Goal: Information Seeking & Learning: Check status

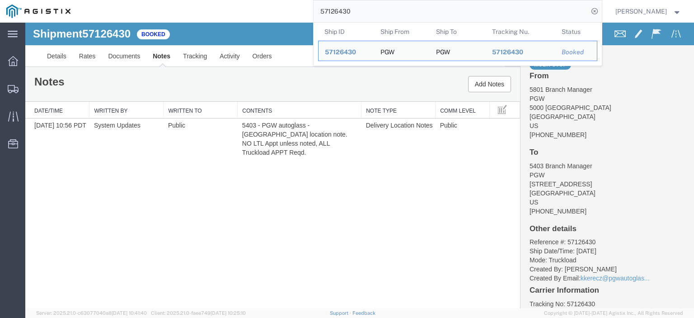
drag, startPoint x: 397, startPoint y: 10, endPoint x: 190, endPoint y: -6, distance: 207.6
click at [190, 0] on html "main_menu Created with Sketch. Collapse Menu Dashboard Shipments Traffic Resour…" at bounding box center [347, 159] width 694 height 318
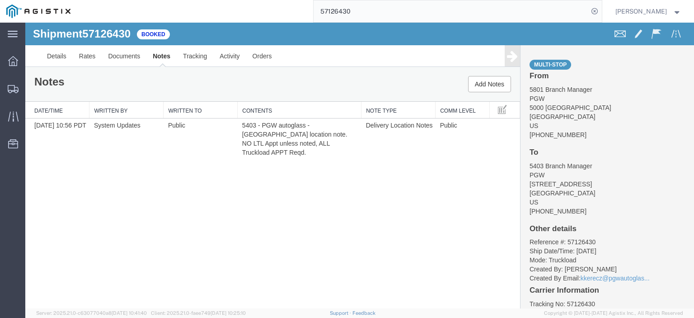
paste input "051579"
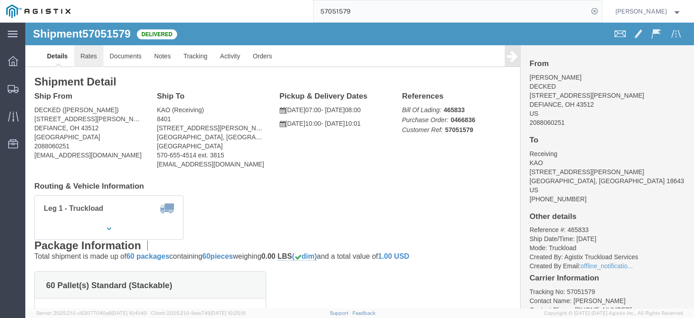
drag, startPoint x: 95, startPoint y: 64, endPoint x: 70, endPoint y: 41, distance: 33.9
click link "Rates"
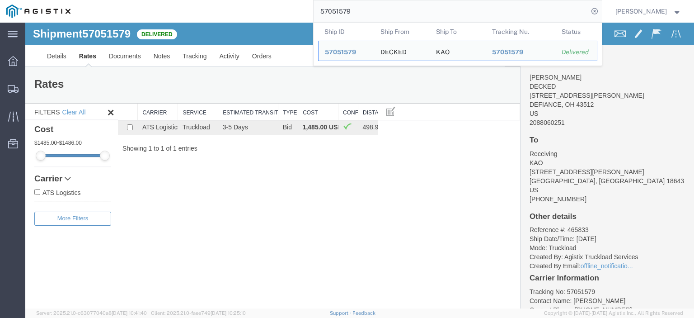
drag, startPoint x: 387, startPoint y: 14, endPoint x: 224, endPoint y: 6, distance: 162.9
click at [224, 6] on div "57051579 Ship ID Ship From Ship To Tracking Nu. Status Ship ID 57051579 Ship Fr…" at bounding box center [339, 11] width 525 height 23
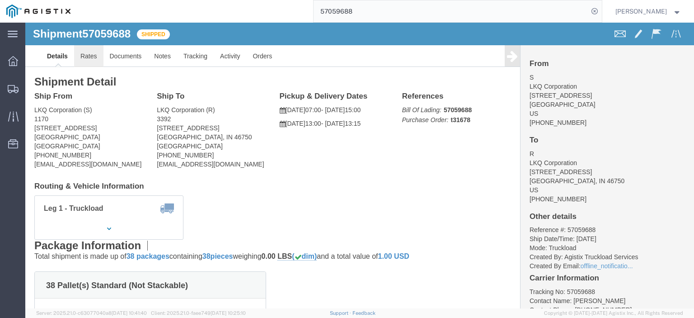
click link "Rates"
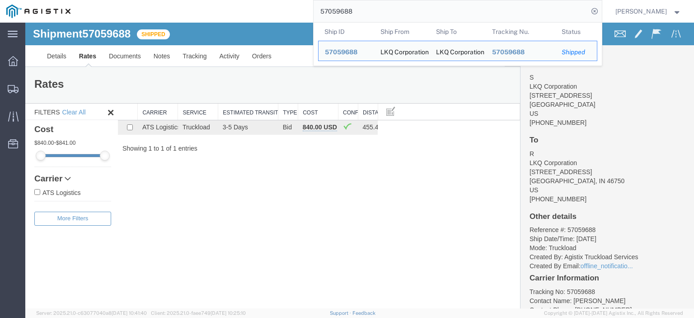
drag, startPoint x: 379, startPoint y: 14, endPoint x: 304, endPoint y: -5, distance: 77.3
click at [304, 0] on html "main_menu Created with Sketch. Collapse Menu Dashboard Shipments Traffic Resour…" at bounding box center [347, 159] width 694 height 318
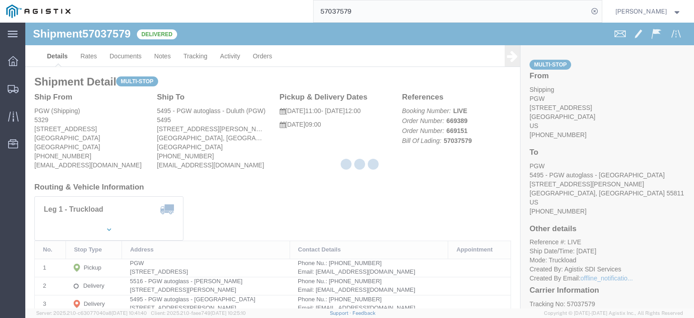
click at [95, 66] on div at bounding box center [359, 166] width 669 height 286
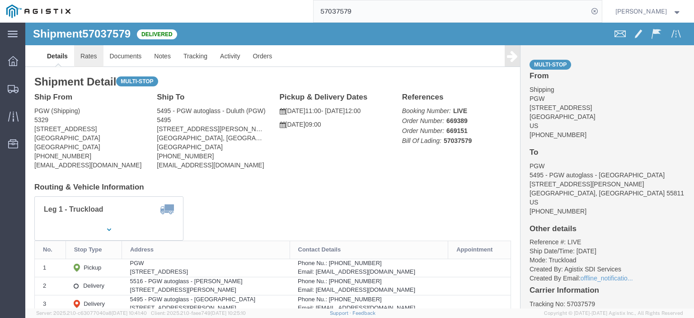
click link "Rates"
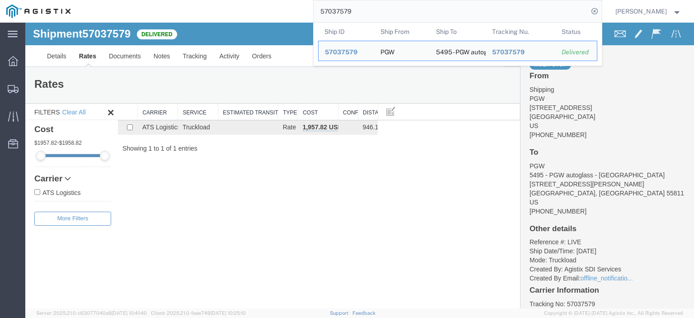
drag, startPoint x: 377, startPoint y: 10, endPoint x: 277, endPoint y: 3, distance: 100.6
click at [277, 3] on div "57037579 Ship ID Ship From Ship To Tracking Nu. Status Ship ID 57037579 Ship Fr…" at bounding box center [339, 11] width 525 height 23
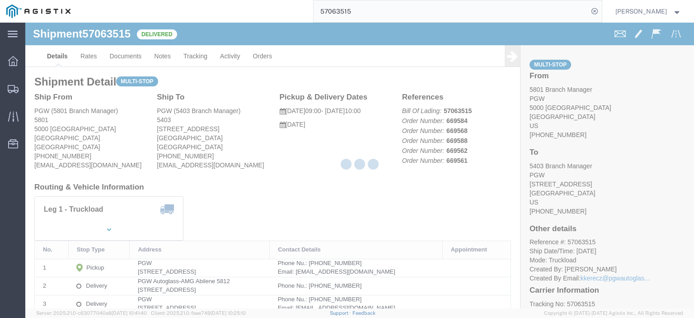
click at [90, 59] on div at bounding box center [359, 166] width 669 height 286
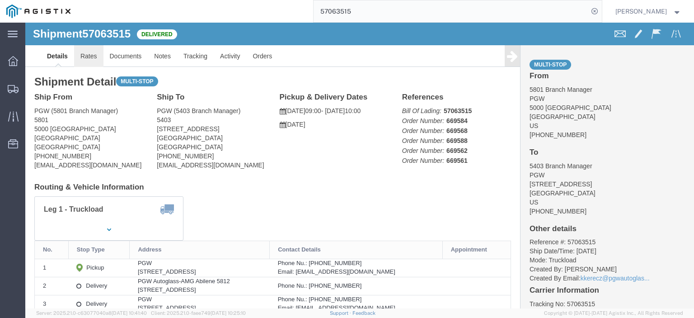
click link "Rates"
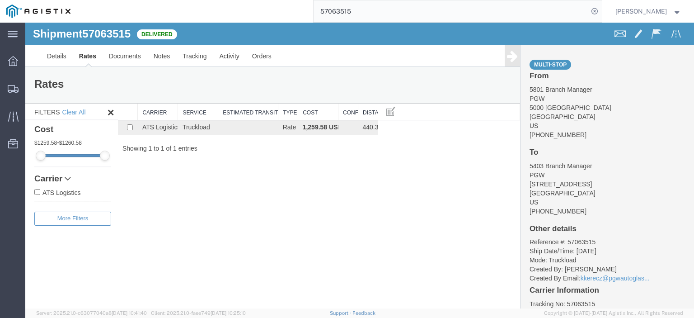
drag, startPoint x: 376, startPoint y: 16, endPoint x: 289, endPoint y: 9, distance: 87.0
click at [289, 9] on div "57063515" at bounding box center [339, 11] width 525 height 23
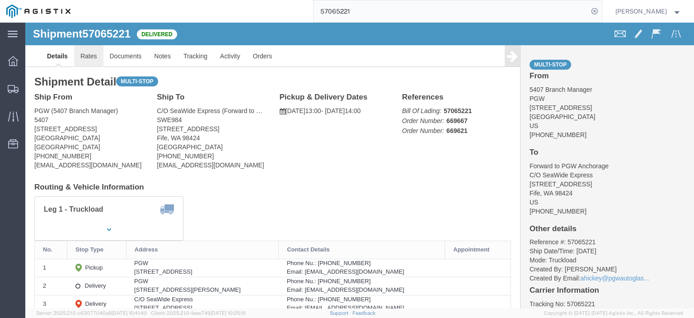
click link "Rates"
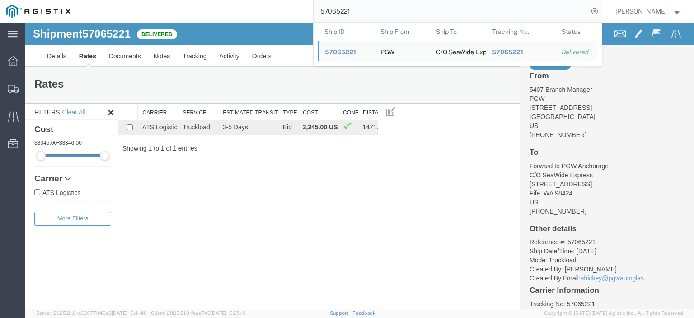
drag, startPoint x: 377, startPoint y: 11, endPoint x: 273, endPoint y: 12, distance: 104.4
click at [273, 13] on div "57065221 Ship ID Ship From Ship To Tracking Nu. Status Ship ID 57065221 Ship Fr…" at bounding box center [339, 11] width 525 height 23
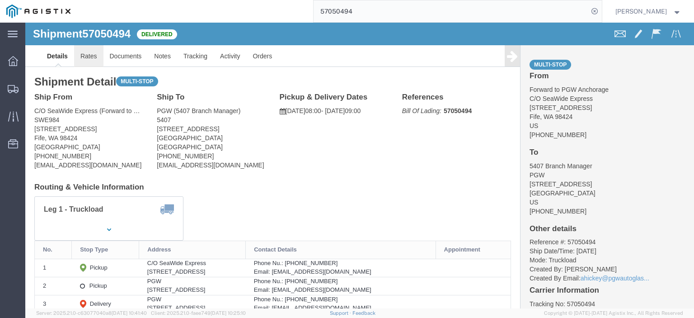
click link "Rates"
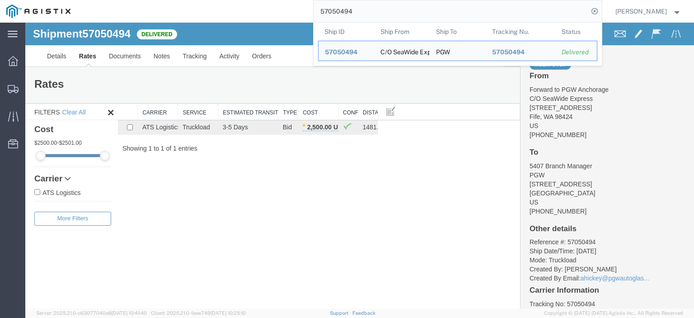
drag, startPoint x: 376, startPoint y: 12, endPoint x: 251, endPoint y: 5, distance: 124.5
click at [251, 5] on div "57050494 Ship ID Ship From Ship To Tracking Nu. Status Ship ID 57050494 Ship Fr…" at bounding box center [339, 11] width 525 height 23
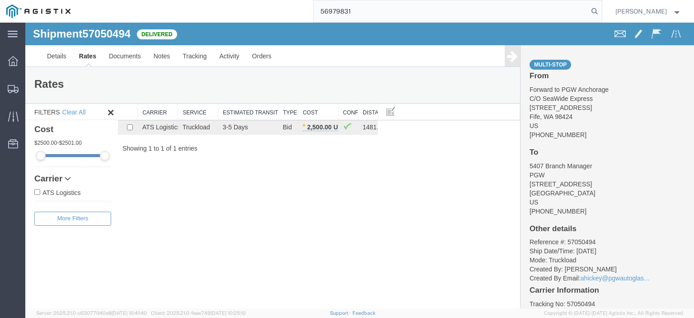
type input "56979831"
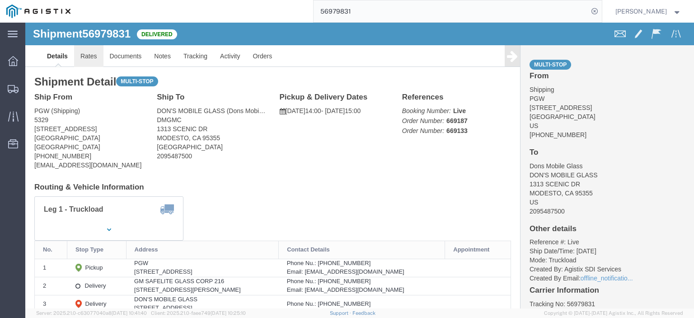
click link "Rates"
